Goal: Ask a question

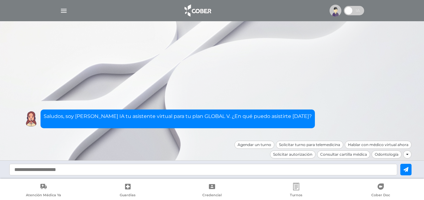
click at [334, 11] on img at bounding box center [336, 11] width 12 height 12
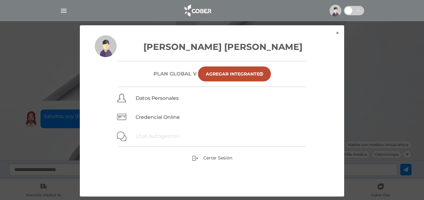
click at [144, 134] on link "Chat Autogestión" at bounding box center [158, 136] width 44 height 6
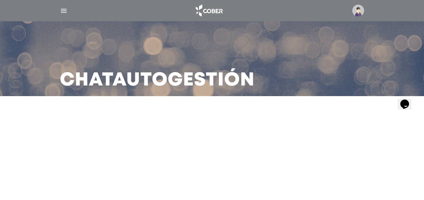
click at [410, 103] on icon "Opens Chat This icon Opens the chat window." at bounding box center [405, 104] width 10 height 10
click at [409, 99] on icon "Widget de Chat" at bounding box center [405, 103] width 9 height 9
